Goal: Task Accomplishment & Management: Manage account settings

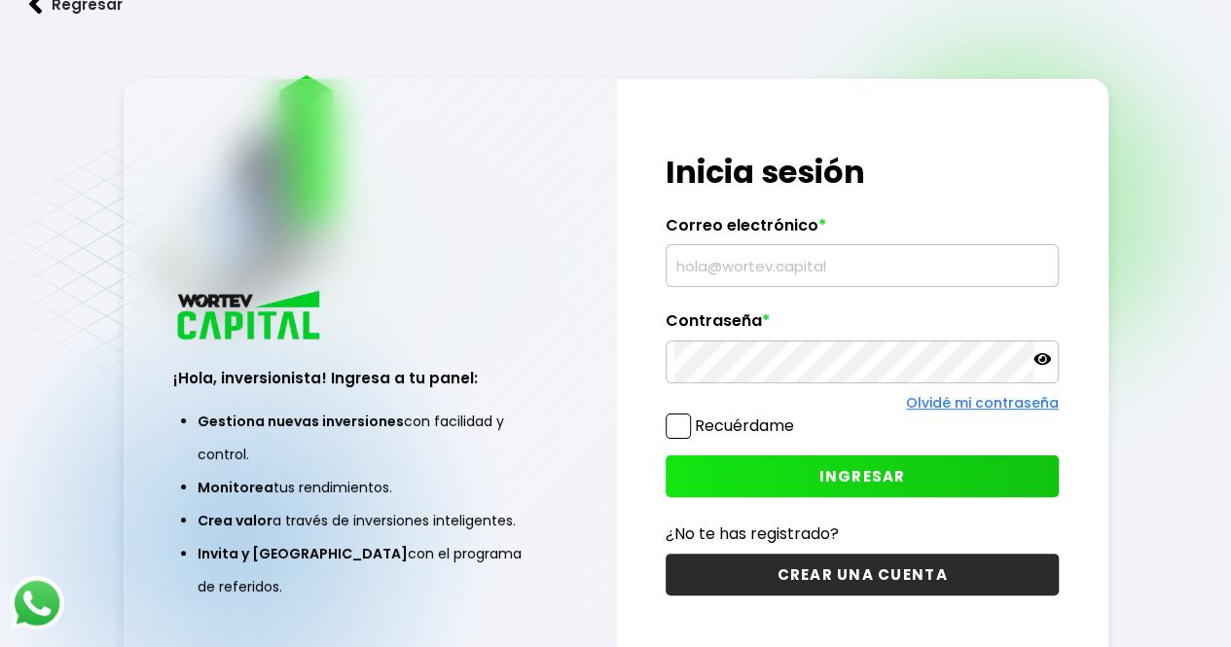
click at [824, 270] on input "text" at bounding box center [863, 265] width 376 height 41
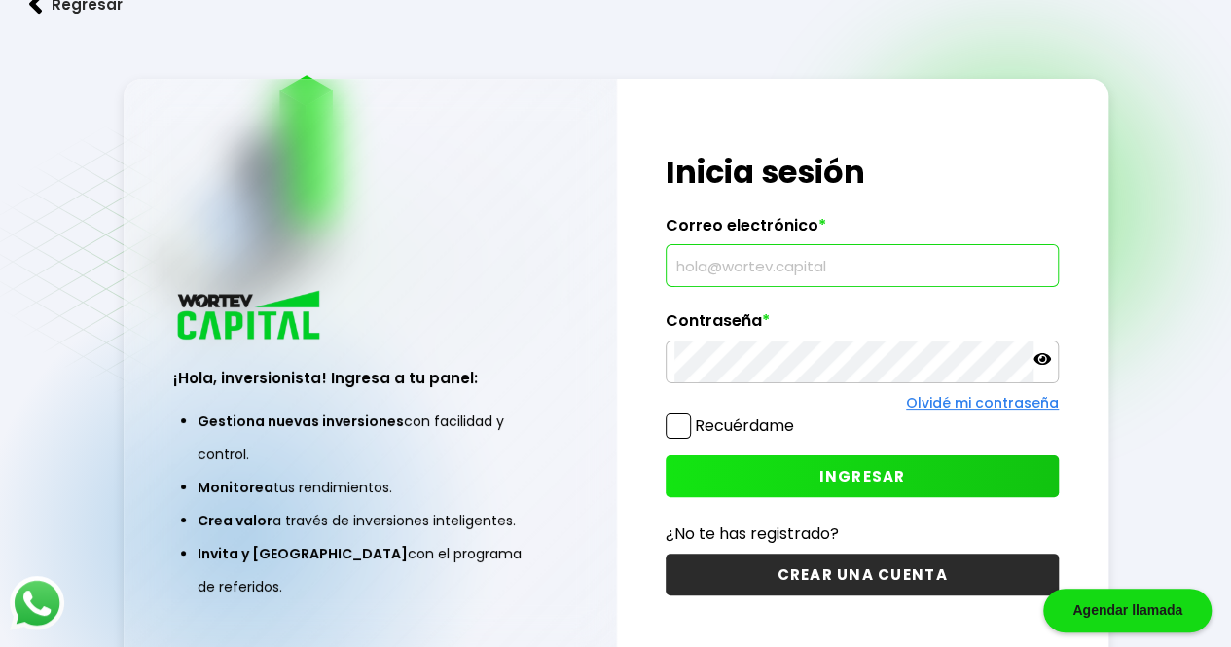
click at [755, 298] on div "¡Hola, inversionista! Ingresa tus credenciales para iniciar sesión Inicia sesió…" at bounding box center [863, 374] width 492 height 591
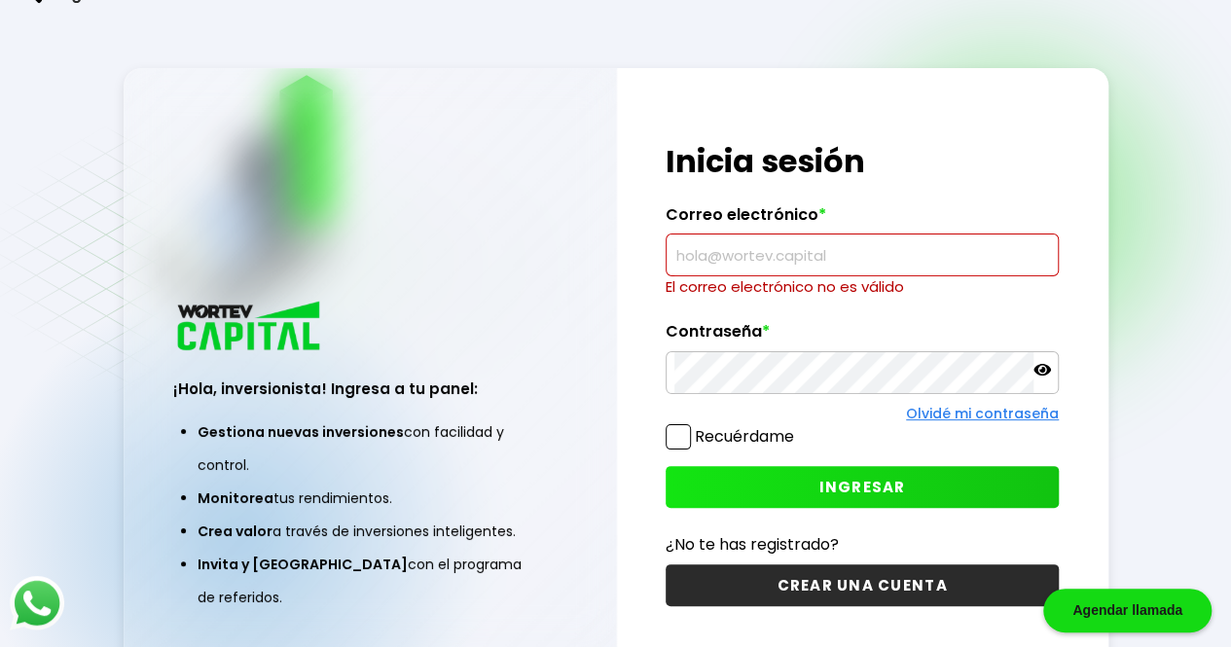
click at [760, 260] on input "text" at bounding box center [863, 255] width 376 height 41
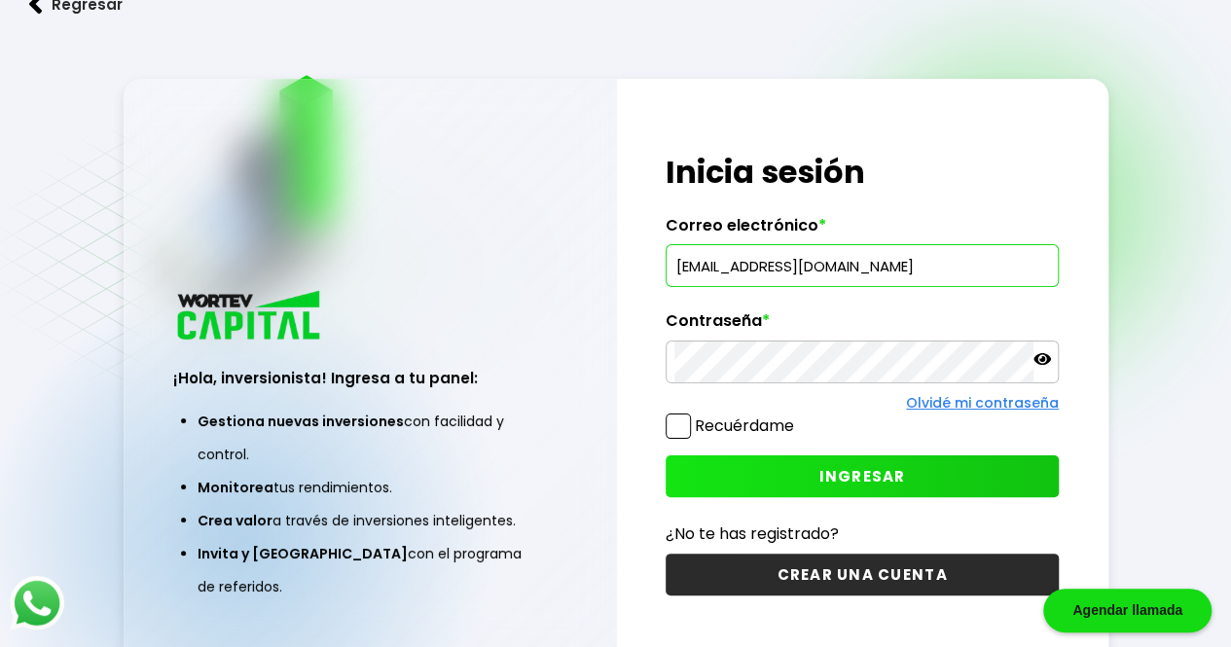
type input "[EMAIL_ADDRESS][DOMAIN_NAME]"
click at [966, 468] on button "INGRESAR" at bounding box center [862, 477] width 393 height 42
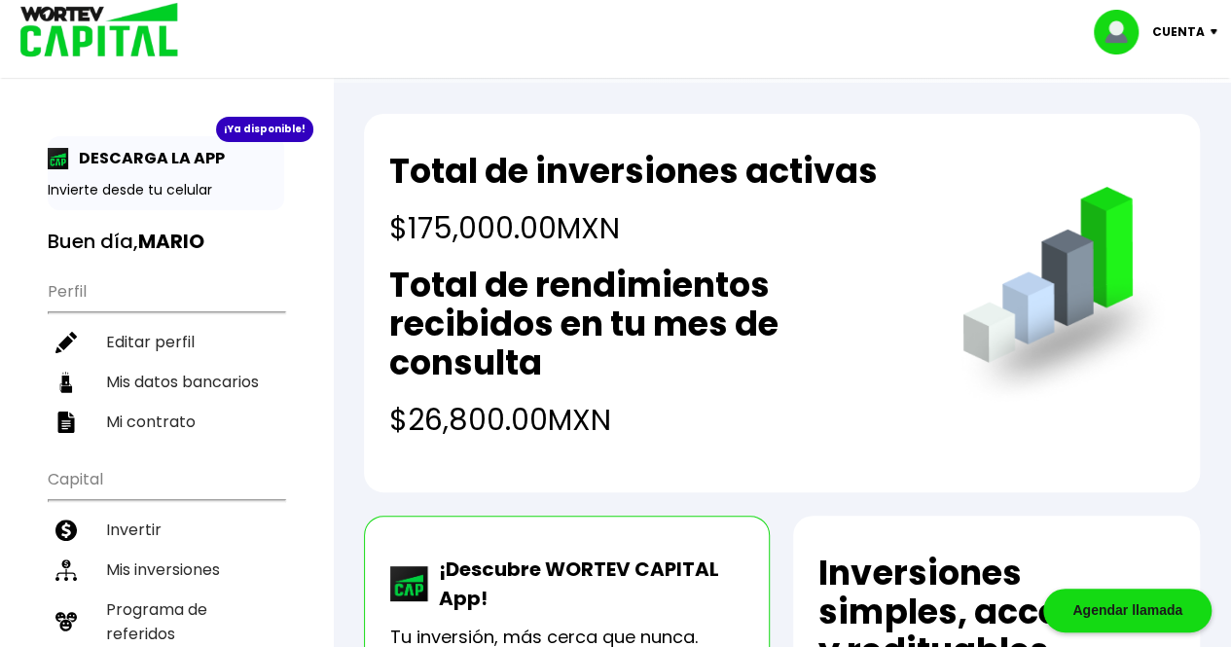
click at [165, 554] on li "Mis inversiones" at bounding box center [166, 570] width 237 height 40
